Goal: Task Accomplishment & Management: Complete application form

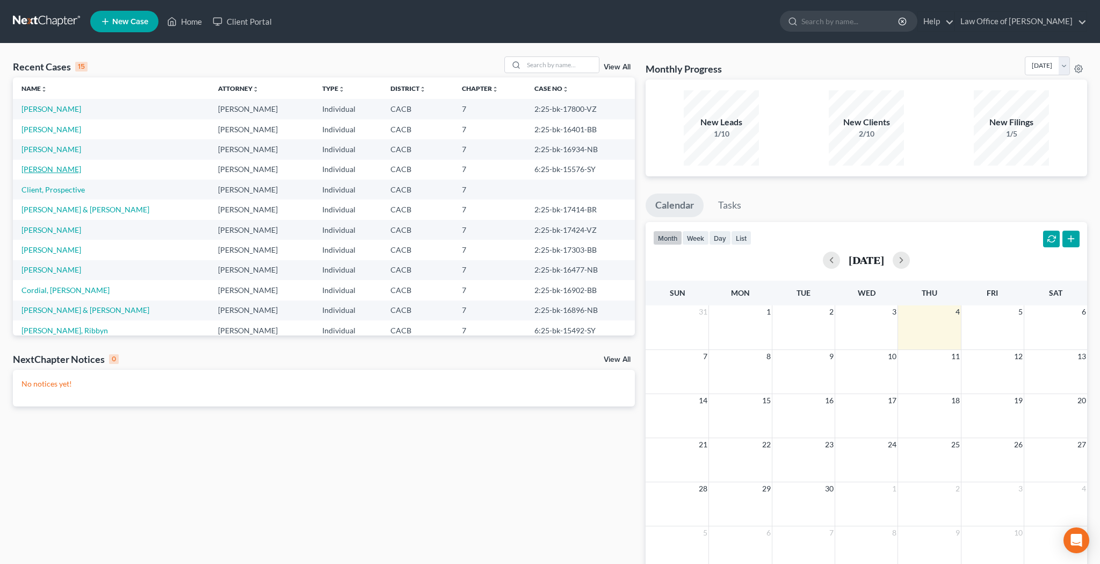
click at [69, 172] on link "[PERSON_NAME]" at bounding box center [51, 168] width 60 height 9
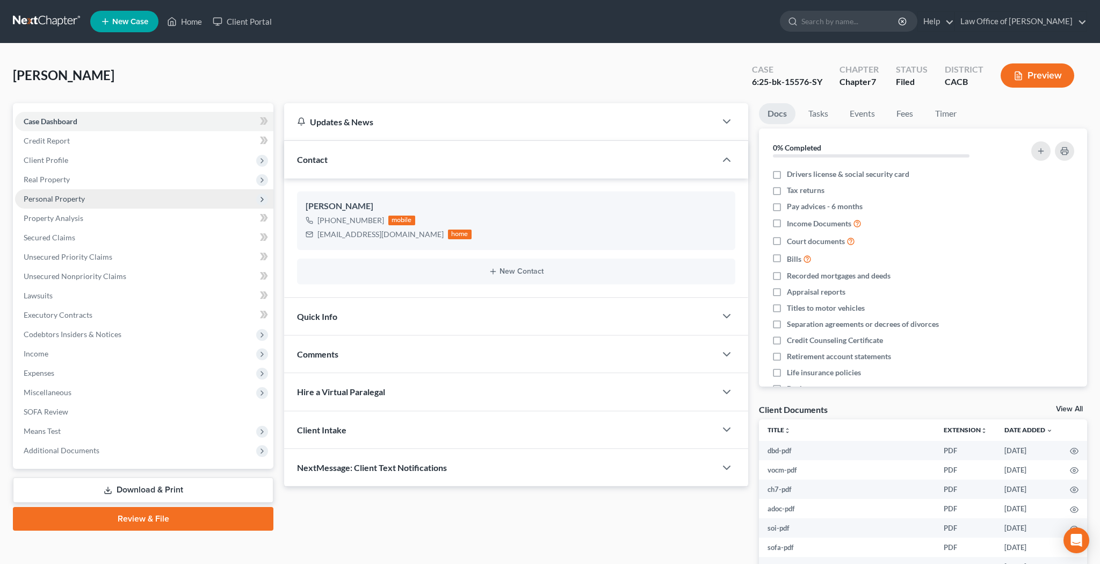
click at [70, 201] on span "Personal Property" at bounding box center [54, 198] width 61 height 9
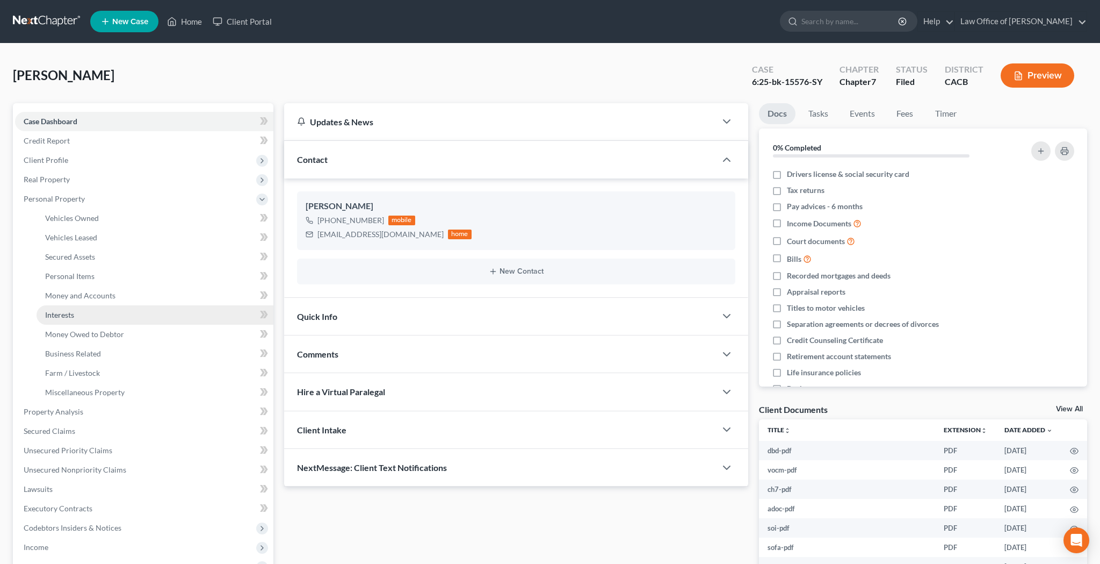
click at [79, 316] on link "Interests" at bounding box center [155, 314] width 237 height 19
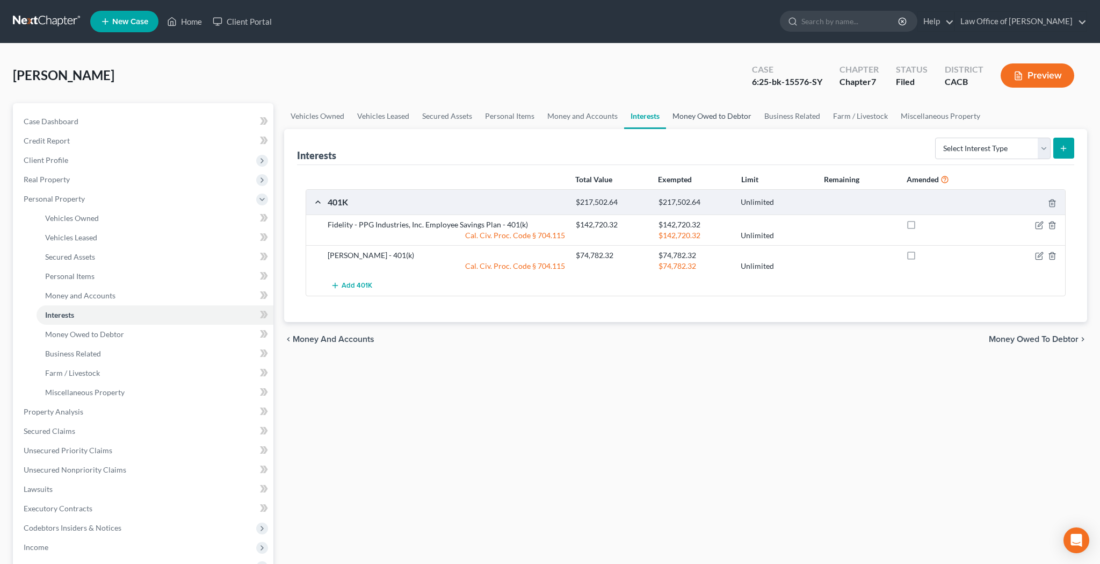
click at [710, 114] on link "Money Owed to Debtor" at bounding box center [712, 116] width 92 height 26
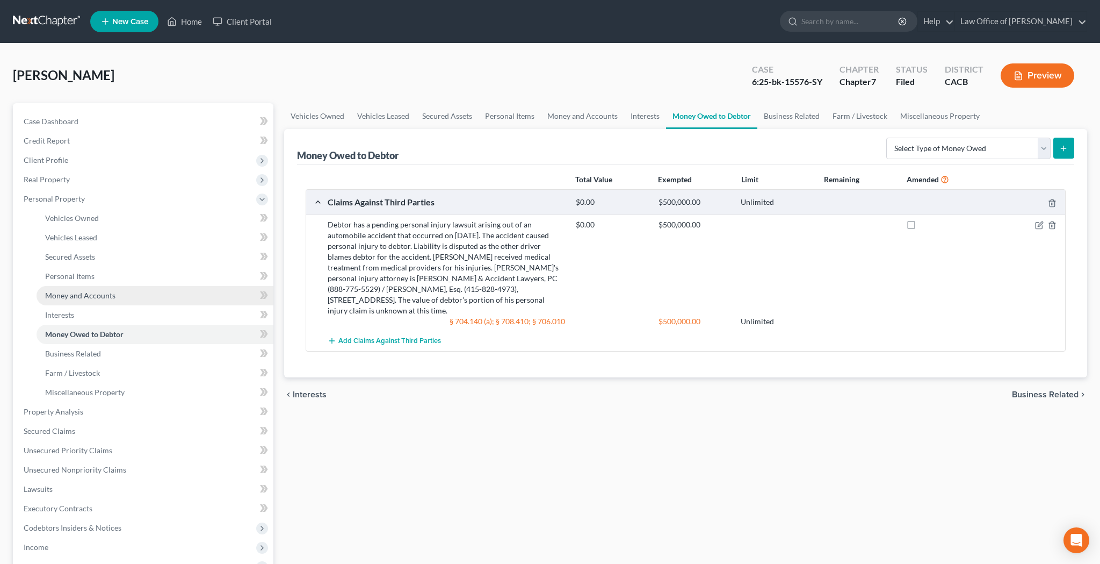
click at [113, 292] on span "Money and Accounts" at bounding box center [80, 295] width 70 height 9
